Goal: Find specific page/section: Find specific page/section

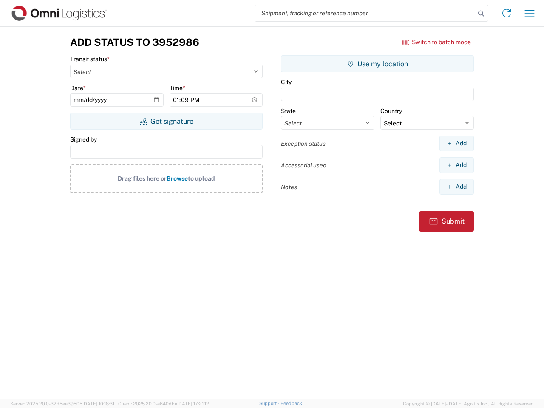
click at [365, 13] on input "search" at bounding box center [365, 13] width 220 height 16
click at [481, 14] on icon at bounding box center [481, 14] width 12 height 12
click at [506, 13] on icon at bounding box center [507, 13] width 14 height 14
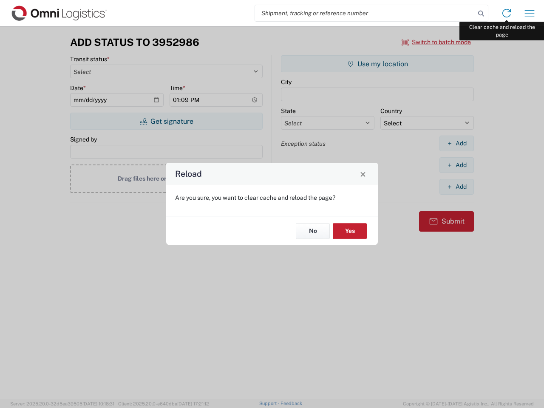
click at [529, 13] on div "Reload Are you sure, you want to clear cache and reload the page? No Yes" at bounding box center [272, 204] width 544 height 408
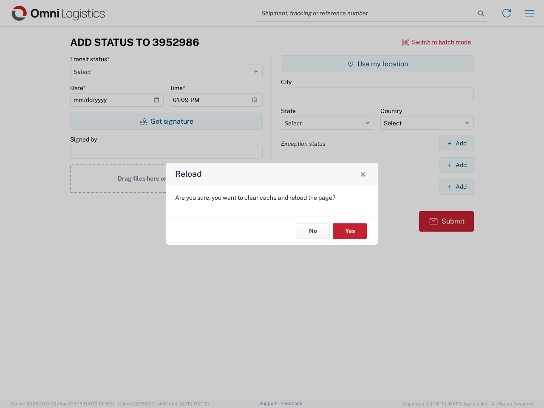
click at [436, 42] on div "Reload Are you sure, you want to clear cache and reload the page? No Yes" at bounding box center [272, 204] width 544 height 408
click at [166, 121] on div "Reload Are you sure, you want to clear cache and reload the page? No Yes" at bounding box center [272, 204] width 544 height 408
click at [377, 64] on div "Reload Are you sure, you want to clear cache and reload the page? No Yes" at bounding box center [272, 204] width 544 height 408
click at [456, 143] on div "Reload Are you sure, you want to clear cache and reload the page? No Yes" at bounding box center [272, 204] width 544 height 408
click at [456, 165] on div "Reload Are you sure, you want to clear cache and reload the page? No Yes" at bounding box center [272, 204] width 544 height 408
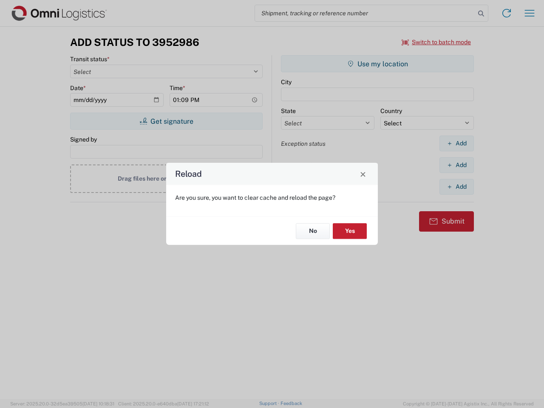
click at [456, 187] on div "Reload Are you sure, you want to clear cache and reload the page? No Yes" at bounding box center [272, 204] width 544 height 408
